Goal: Information Seeking & Learning: Learn about a topic

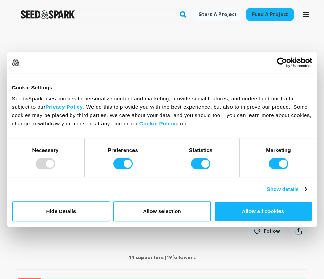
scroll to position [68, 0]
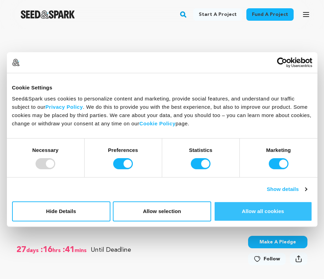
click at [247, 219] on button "Allow all cookies" at bounding box center [263, 211] width 98 height 20
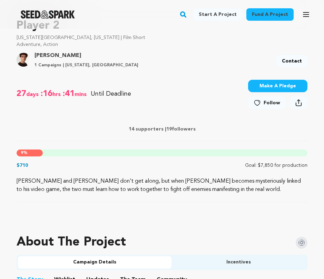
scroll to position [223, 0]
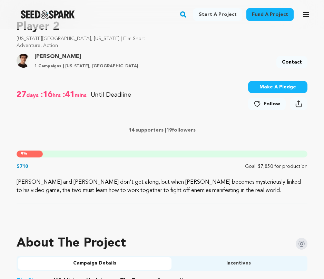
click at [261, 103] on icon at bounding box center [257, 103] width 7 height 7
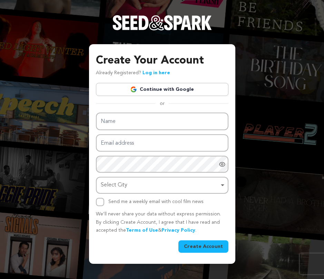
click at [211, 92] on link "Continue with Google" at bounding box center [162, 89] width 133 height 13
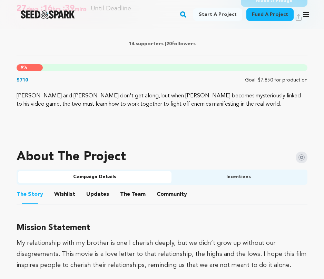
scroll to position [355, 0]
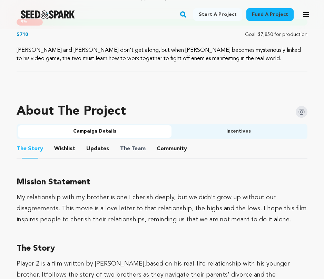
click at [140, 151] on span "The Team" at bounding box center [133, 149] width 26 height 8
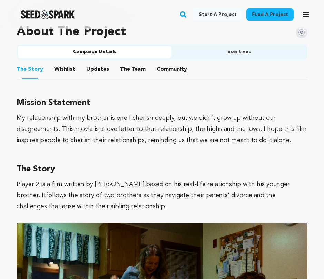
scroll to position [417, 0]
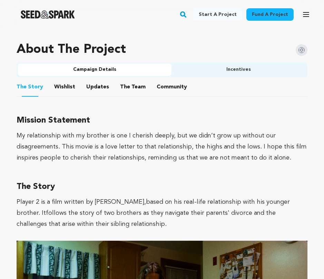
click at [131, 83] on button "The Team" at bounding box center [133, 88] width 17 height 17
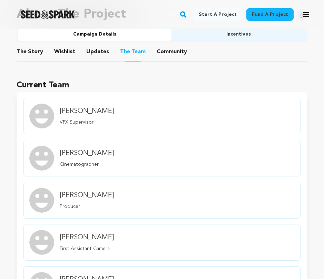
scroll to position [490, 0]
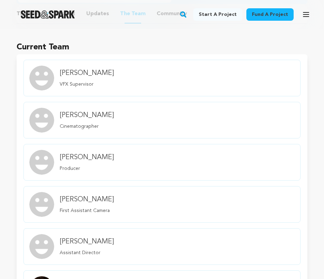
click at [91, 75] on h4 "Aurnhammer Maxwell" at bounding box center [87, 73] width 54 height 10
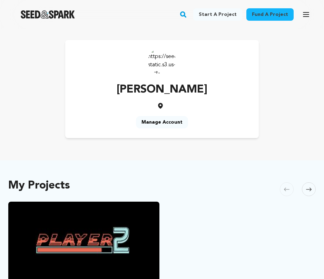
click at [161, 120] on link "Manage Account" at bounding box center [162, 122] width 52 height 12
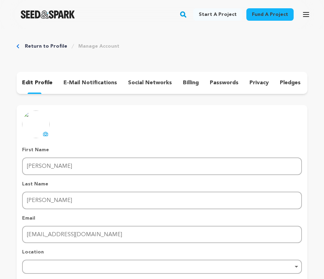
click at [38, 123] on img at bounding box center [36, 124] width 28 height 28
click at [36, 124] on img at bounding box center [36, 124] width 28 height 28
click at [47, 134] on icon at bounding box center [46, 134] width 3 height 2
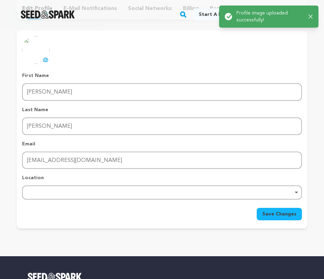
scroll to position [72, 0]
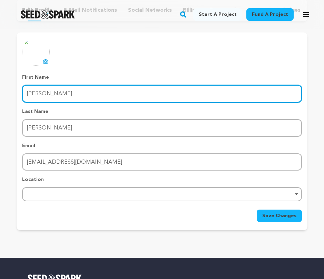
click at [37, 93] on input "Aurnhammer" at bounding box center [162, 94] width 280 height 18
type input "Maxwell"
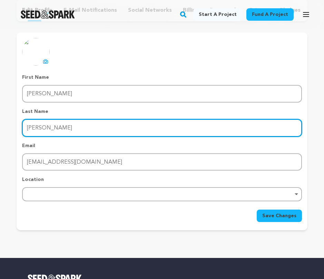
click at [39, 130] on input "Maxwell" at bounding box center [162, 128] width 280 height 18
type input "Aurnhammer"
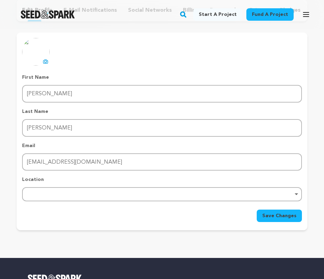
click at [143, 71] on div "uploading spinner upload profile image First Name First Name Maxwell Last Name …" at bounding box center [162, 130] width 280 height 184
click at [289, 194] on div "Remove item" at bounding box center [162, 194] width 273 height 3
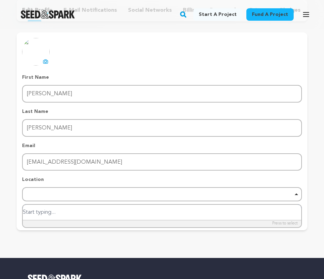
type input "n"
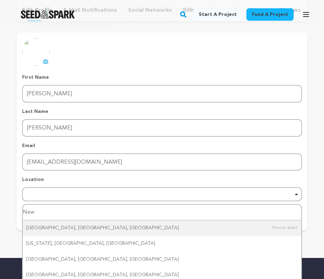
type input "New"
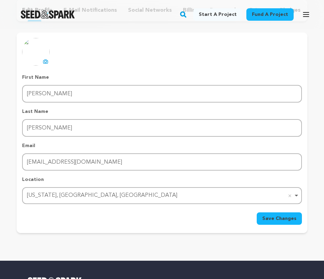
click at [283, 222] on button "Save Changes" at bounding box center [279, 218] width 45 height 12
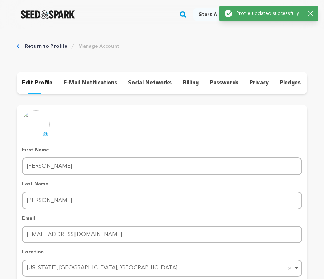
scroll to position [0, 0]
click at [17, 47] on icon "Breadcrumb" at bounding box center [18, 46] width 3 height 4
click at [23, 46] on div "Return to Profile Manage Account" at bounding box center [162, 46] width 291 height 7
click at [18, 46] on icon "Breadcrumb" at bounding box center [18, 46] width 2 height 4
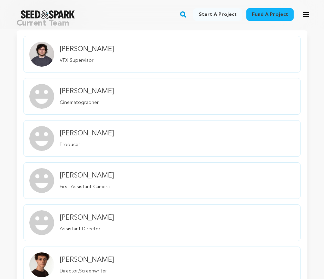
scroll to position [506, 0]
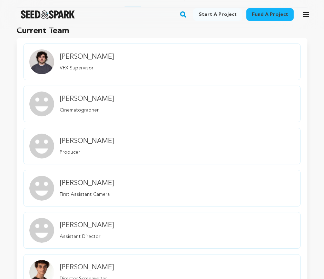
click at [158, 113] on link "Tavakoly Cameron Cinematographer" at bounding box center [161, 104] width 277 height 37
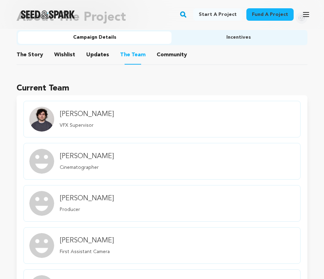
scroll to position [443, 0]
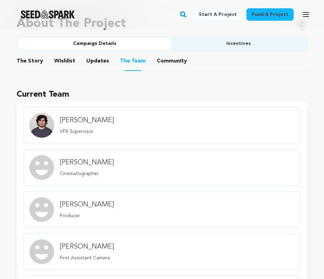
click at [107, 111] on div "Maxwell Aurnhammer VFX Supervisor" at bounding box center [87, 125] width 60 height 30
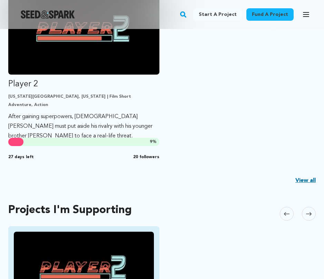
scroll to position [99, 0]
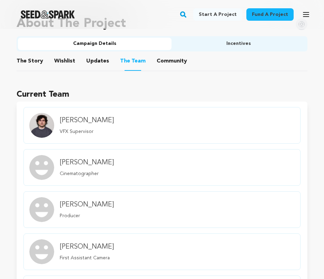
scroll to position [595, 0]
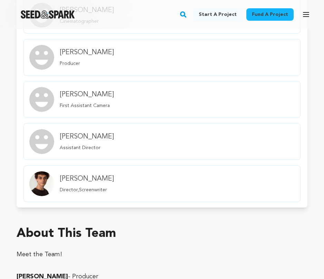
click at [97, 176] on h4 "[PERSON_NAME]" at bounding box center [87, 179] width 54 height 10
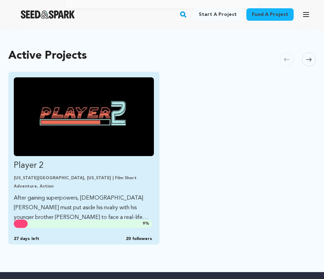
scroll to position [128, 0]
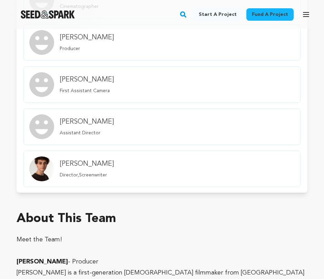
scroll to position [512, 0]
